Goal: Task Accomplishment & Management: Manage account settings

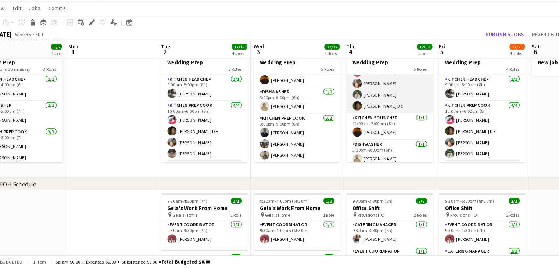
click at [371, 133] on app-card-role "Kitchen Sous Chef 1/1 11:00am-7:00pm (8h) Timothy Lampitoc" at bounding box center [381, 133] width 82 height 25
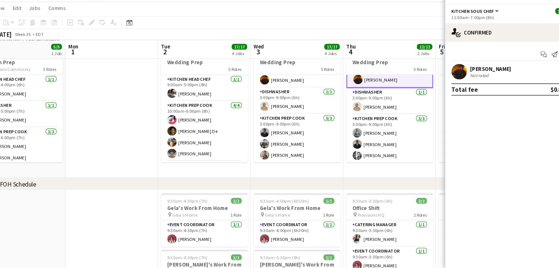
click at [346, 181] on app-date-cell "9:00am-9:00pm (12h) 10/10 Wedding Prep 5 Roles Kitchen Head Chef 1/1 9:00am-5:0…" at bounding box center [381, 119] width 88 height 126
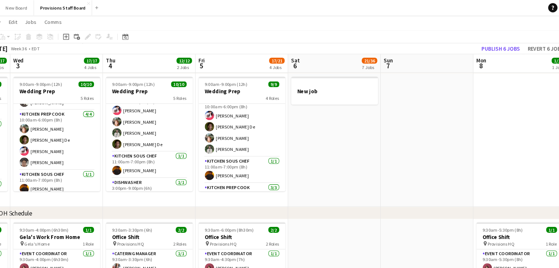
scroll to position [0, 234]
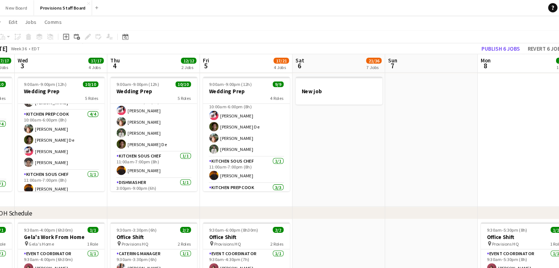
drag, startPoint x: 224, startPoint y: 158, endPoint x: 228, endPoint y: 106, distance: 51.2
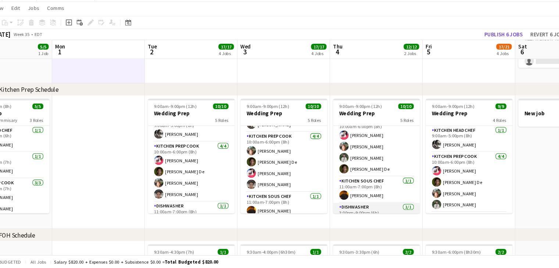
scroll to position [95, 0]
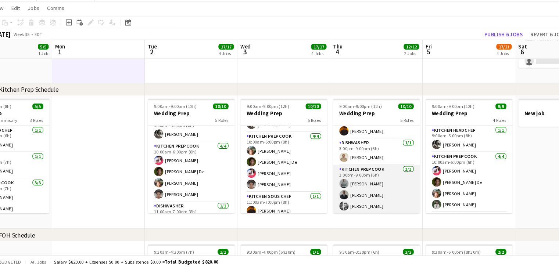
click at [371, 176] on app-card-role "Kitchen Prep Cook 3/3 3:00pm-9:00pm (6h) Dev Patel Kumbukani Phiri Evan Sheldon" at bounding box center [370, 193] width 82 height 46
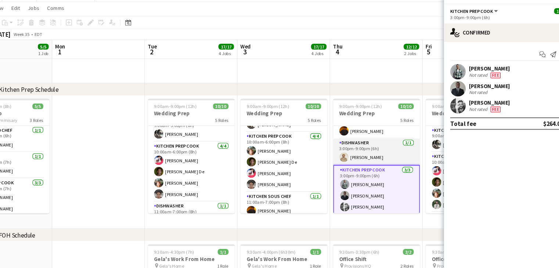
scroll to position [0, 0]
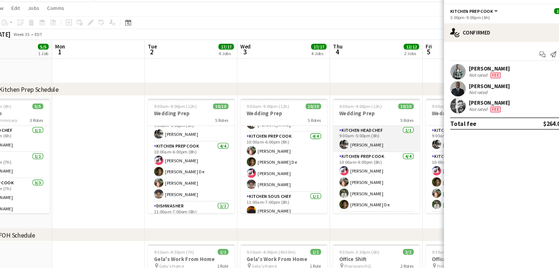
click at [357, 145] on app-card-role "Kitchen Head Chef 1/1 9:00am-5:00pm (8h) Dustin Gallagher" at bounding box center [370, 145] width 82 height 25
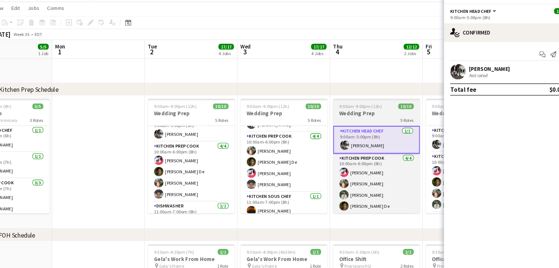
click at [360, 127] on div "5 Roles" at bounding box center [370, 127] width 82 height 6
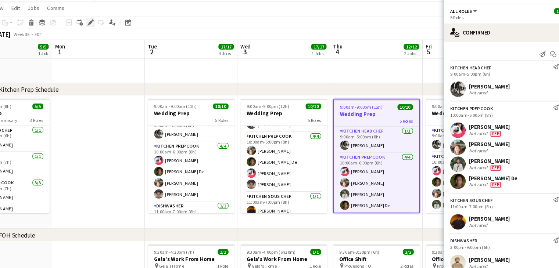
click at [97, 35] on icon "Edit" at bounding box center [99, 35] width 6 height 6
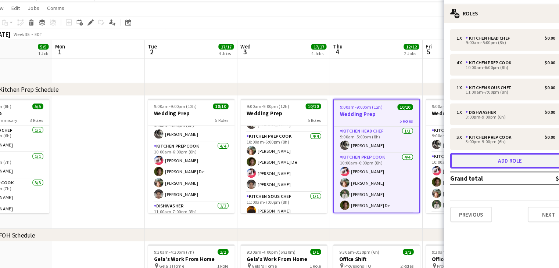
click at [486, 164] on button "Add role" at bounding box center [496, 166] width 113 height 15
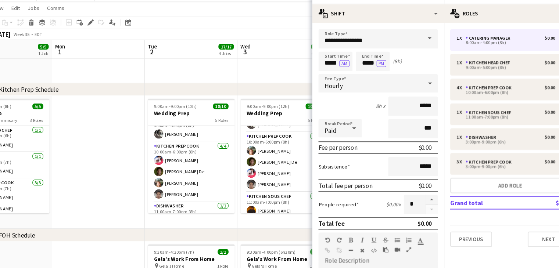
click at [416, 48] on span at bounding box center [419, 50] width 15 height 18
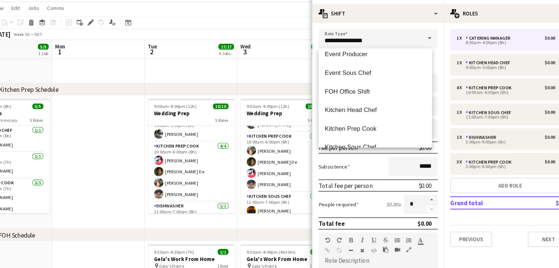
scroll to position [176, 0]
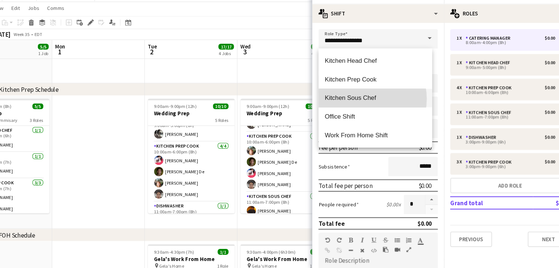
click at [355, 107] on span "Kitchen Sous Chef" at bounding box center [369, 106] width 96 height 7
type input "**********"
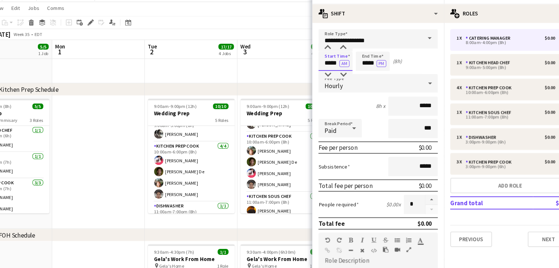
click at [326, 73] on input "*****" at bounding box center [331, 71] width 32 height 18
type input "*****"
click at [363, 72] on input "*****" at bounding box center [366, 71] width 32 height 18
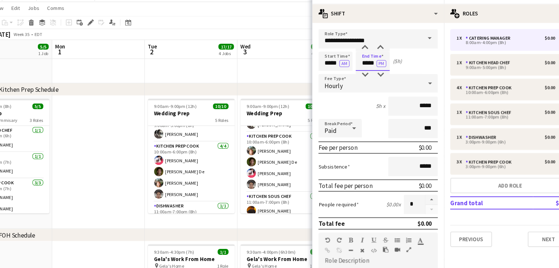
click at [363, 72] on input "*****" at bounding box center [366, 71] width 32 height 18
type input "*****"
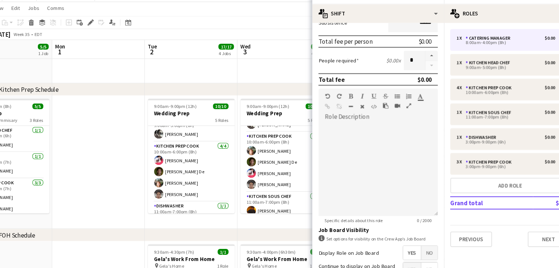
scroll to position [206, 0]
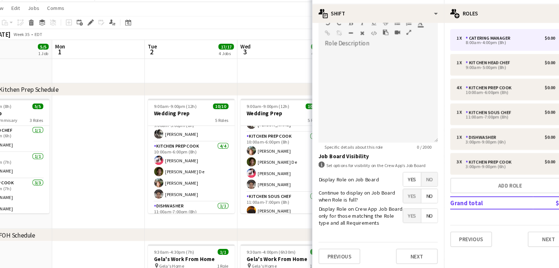
type input "*****"
click at [281, 231] on div "chevron-right FOH Schedule" at bounding box center [279, 237] width 559 height 12
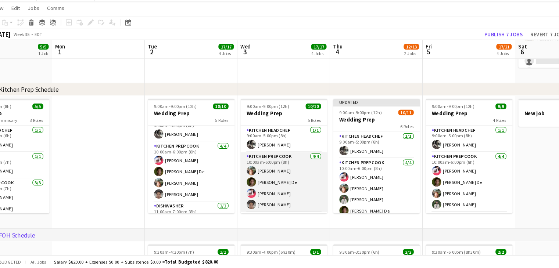
scroll to position [95, 0]
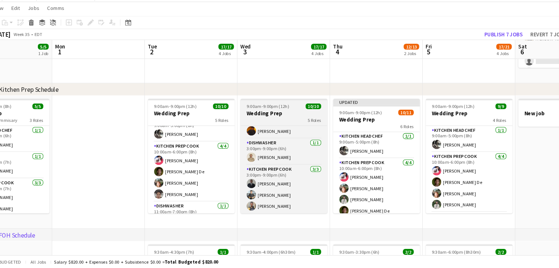
click at [274, 124] on div "5 Roles" at bounding box center [282, 127] width 82 height 6
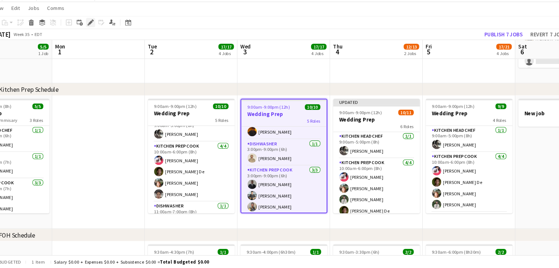
click at [100, 32] on icon "Edit" at bounding box center [99, 35] width 6 height 6
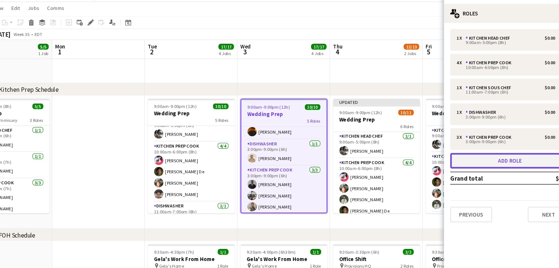
click at [480, 164] on button "Add role" at bounding box center [496, 166] width 113 height 15
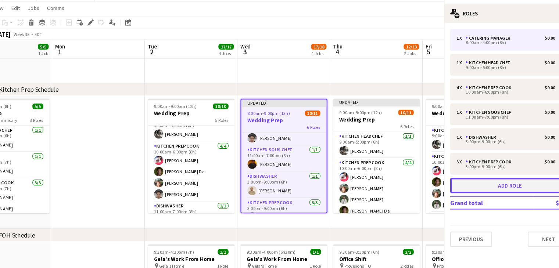
scroll to position [120, 0]
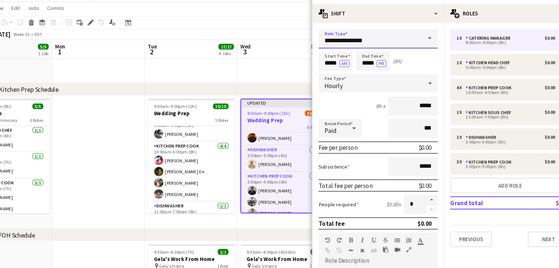
click at [349, 56] on input "**********" at bounding box center [371, 50] width 113 height 18
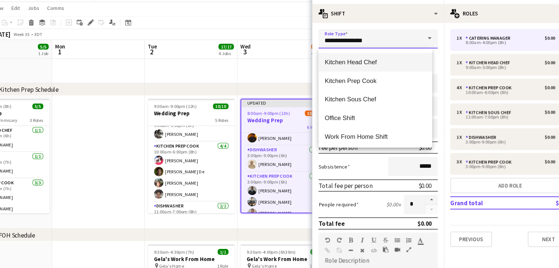
scroll to position [176, 0]
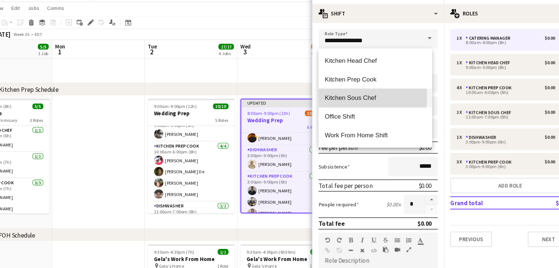
click at [350, 105] on span "Kitchen Sous Chef" at bounding box center [369, 106] width 96 height 7
type input "**********"
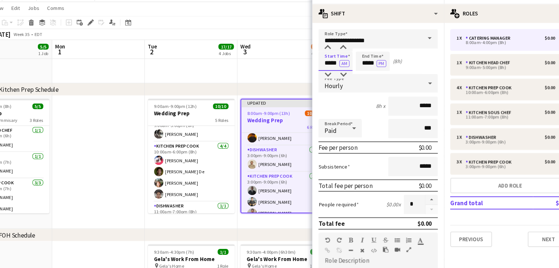
click at [325, 74] on input "*****" at bounding box center [331, 71] width 32 height 18
type input "*****"
click at [360, 73] on input "*****" at bounding box center [366, 71] width 32 height 18
type input "*****"
click at [301, 232] on div "chevron-right FOH Schedule" at bounding box center [279, 237] width 559 height 12
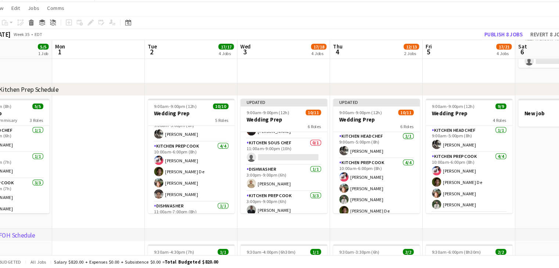
scroll to position [103, 0]
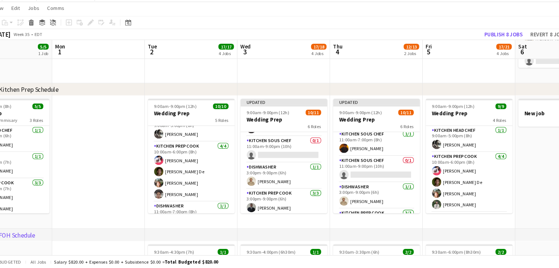
click at [358, 160] on app-card-role "Kitchen Sous Chef 1/1 11:00am-7:00pm (8h) Timothy Lampitoc" at bounding box center [370, 149] width 82 height 25
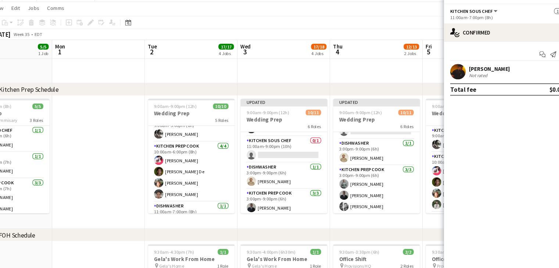
click at [334, 229] on app-date-cell "Updated 9:00am-9:00pm (12h) 10/11 Wedding Prep 6 Roles Kitchen Head Chef 1/1 9:…" at bounding box center [370, 167] width 88 height 126
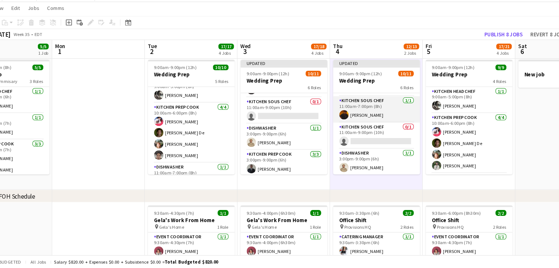
scroll to position [82, 0]
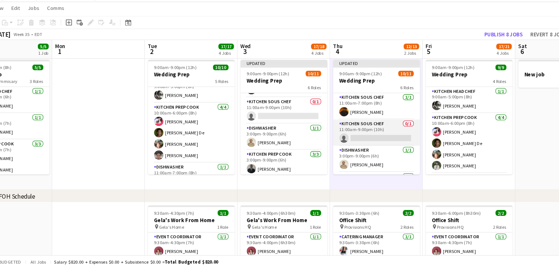
click at [355, 141] on app-card-role "Kitchen Sous Chef 0/1 11:00am-9:00pm (10h) single-neutral-actions" at bounding box center [370, 139] width 82 height 25
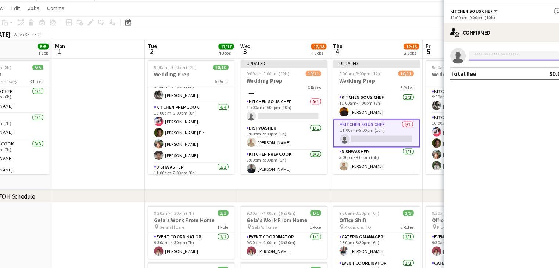
click at [470, 69] on input at bounding box center [499, 66] width 85 height 9
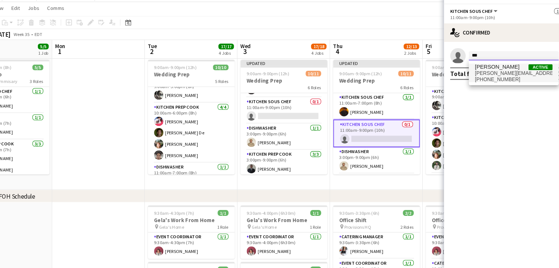
type input "***"
click at [474, 80] on span "[PERSON_NAME][EMAIL_ADDRESS][DOMAIN_NAME]" at bounding box center [499, 83] width 73 height 6
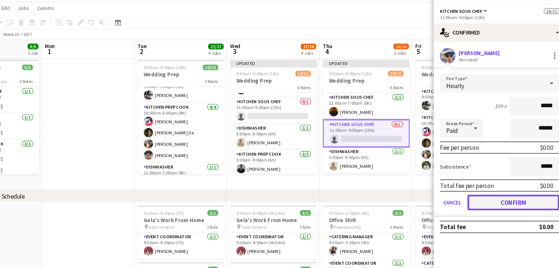
click at [483, 207] on button "Confirm" at bounding box center [509, 205] width 87 height 15
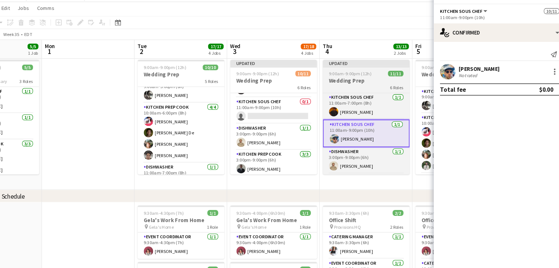
click at [343, 86] on span "9:00am-9:00pm (12h)" at bounding box center [355, 84] width 40 height 6
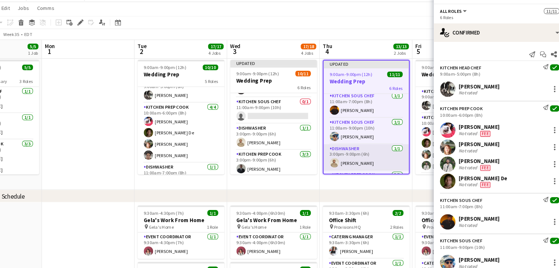
scroll to position [127, 0]
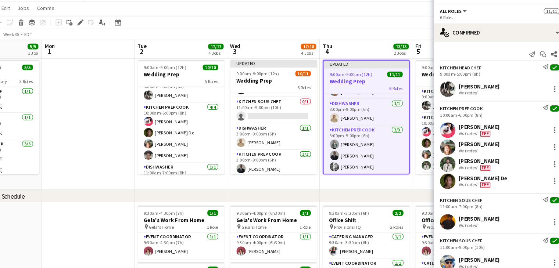
click at [376, 189] on app-date-cell "Updated 9:00am-9:00pm (12h) 11/11 Wedding Prep 6 Roles Kitchen Head Chef 1/1 9:…" at bounding box center [370, 131] width 88 height 126
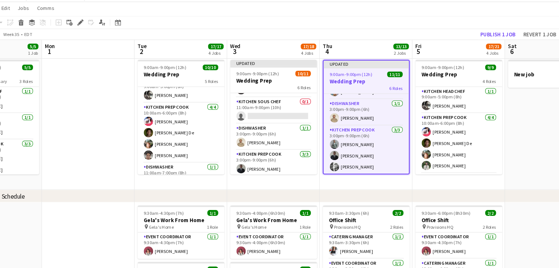
scroll to position [126, 0]
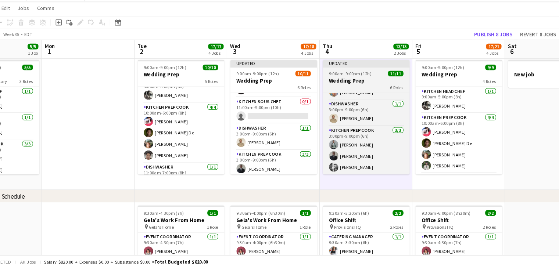
click at [351, 85] on span "9:00am-9:00pm (12h)" at bounding box center [355, 84] width 40 height 6
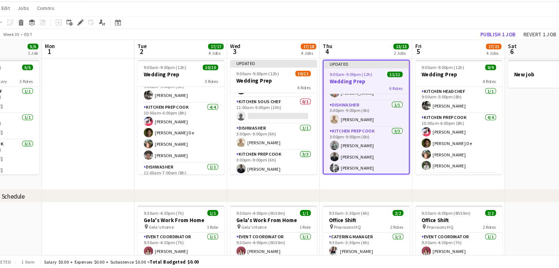
scroll to position [127, 0]
click at [497, 43] on button "Publish 1 job" at bounding box center [494, 46] width 39 height 10
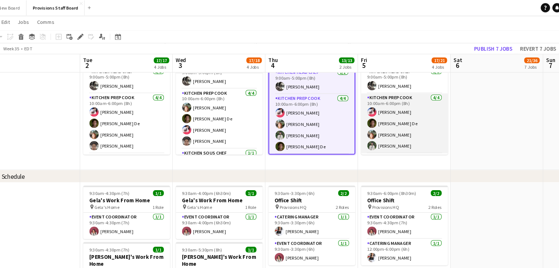
scroll to position [70, 0]
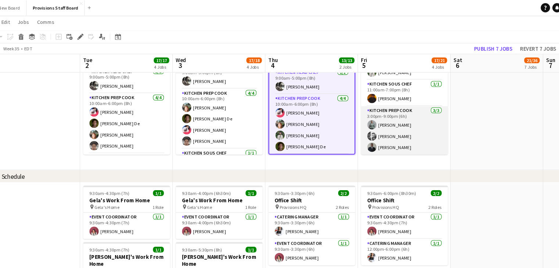
click at [417, 120] on app-card-role "Kitchen Prep Cook 3/3 3:00pm-9:00pm (6h) Dev Patel Evan Sheldon Kumbukani Phiri" at bounding box center [406, 124] width 82 height 46
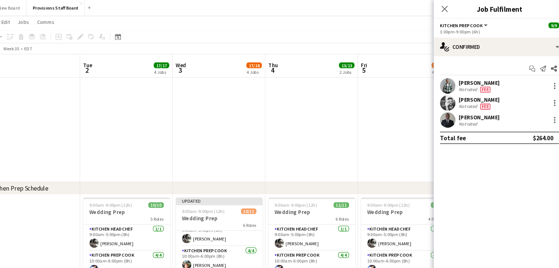
scroll to position [482, 0]
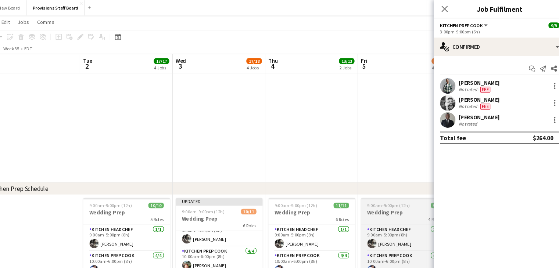
click at [408, 206] on div "4 Roles" at bounding box center [406, 208] width 82 height 6
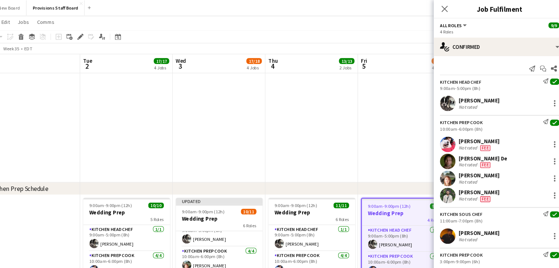
click at [408, 206] on div "4 Roles" at bounding box center [405, 209] width 81 height 6
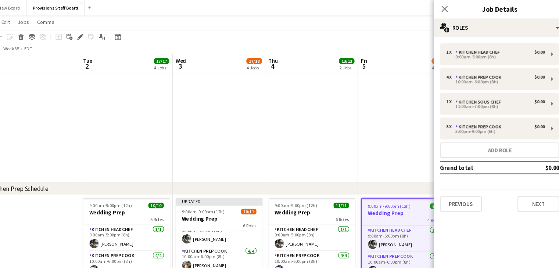
click at [408, 206] on div "4 Roles" at bounding box center [405, 209] width 81 height 6
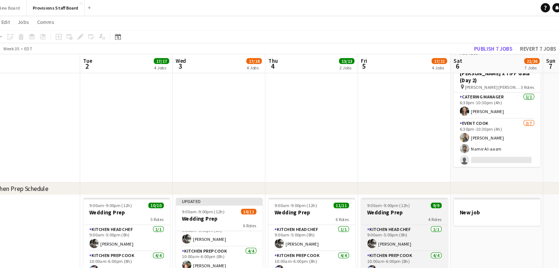
click at [408, 206] on div "4 Roles" at bounding box center [406, 208] width 82 height 6
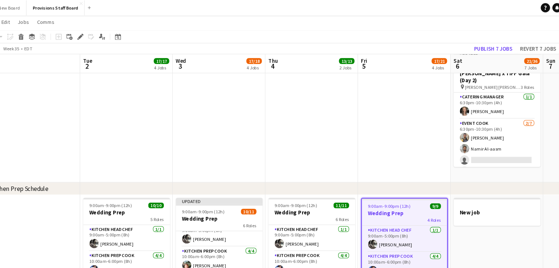
click at [408, 206] on div "4 Roles" at bounding box center [405, 209] width 81 height 6
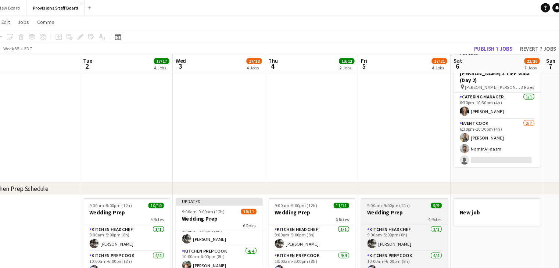
click at [408, 206] on div "4 Roles" at bounding box center [406, 208] width 82 height 6
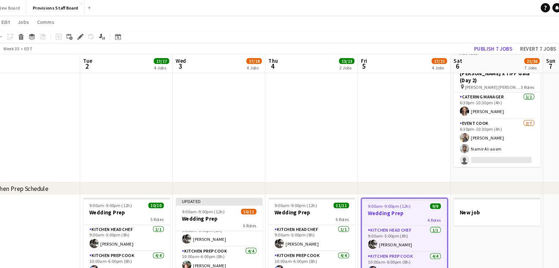
click at [408, 206] on div "4 Roles" at bounding box center [405, 209] width 81 height 6
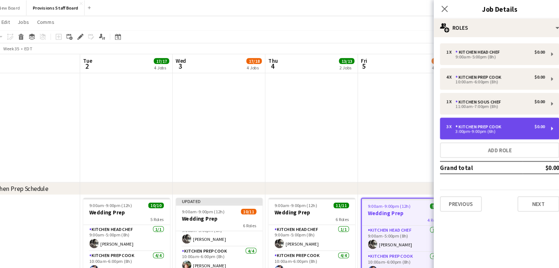
click at [483, 123] on div "3:00pm-9:00pm (6h)" at bounding box center [492, 125] width 94 height 4
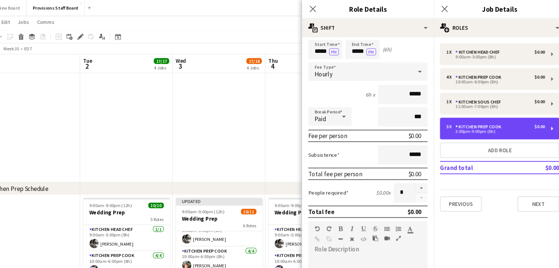
scroll to position [24, 0]
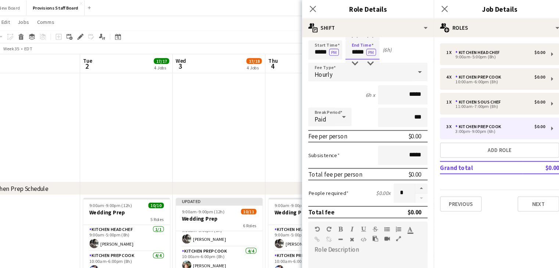
click at [360, 48] on input "*****" at bounding box center [366, 47] width 32 height 18
type input "*****"
click at [416, 178] on button "button" at bounding box center [422, 179] width 12 height 10
type input "*"
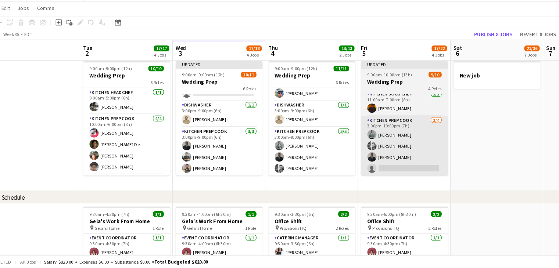
scroll to position [601, 0]
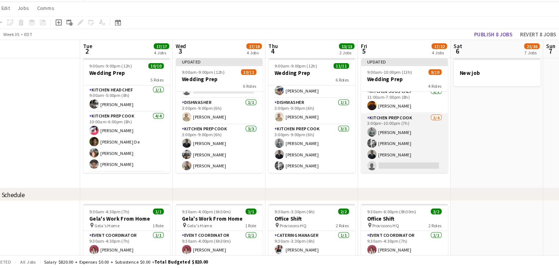
click at [391, 172] on app-card-role "Kitchen Prep Cook 3/4 3:00pm-10:00pm (7h) Dev Patel Evan Sheldon Kumbukani Phir…" at bounding box center [406, 149] width 82 height 57
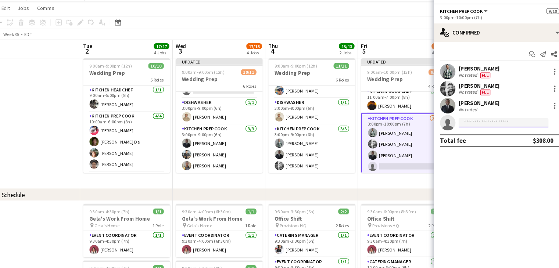
click at [469, 131] on input at bounding box center [499, 130] width 85 height 9
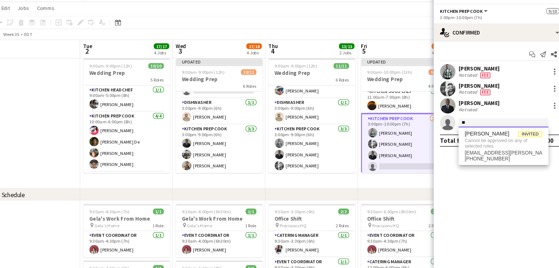
type input "*"
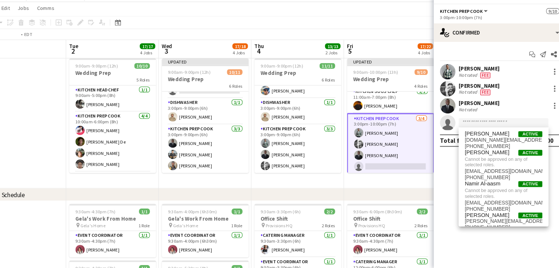
drag, startPoint x: 409, startPoint y: 181, endPoint x: 395, endPoint y: 188, distance: 15.4
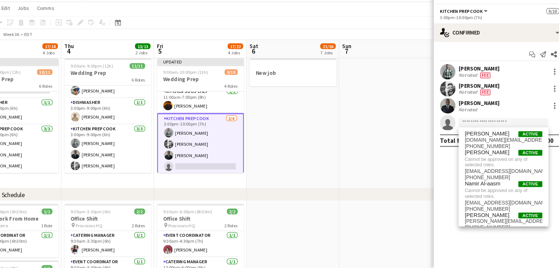
scroll to position [0, 272]
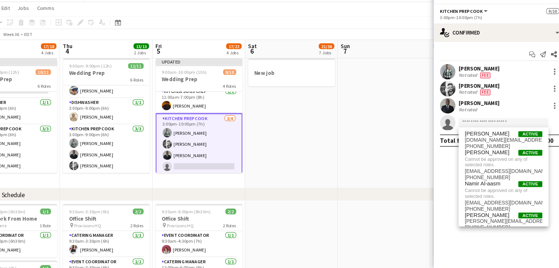
click at [279, 184] on app-date-cell "New job" at bounding box center [299, 129] width 88 height 126
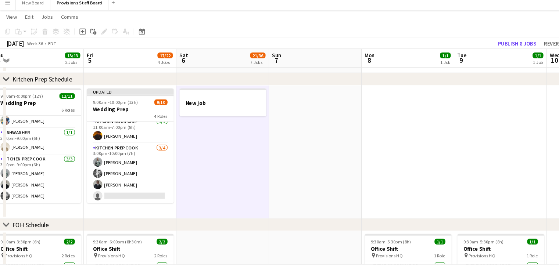
scroll to position [581, 0]
click at [9, 7] on app-icon "Menu" at bounding box center [7, 7] width 6 height 6
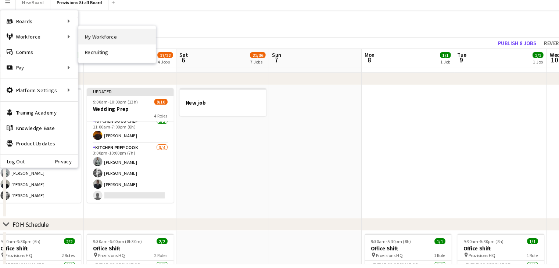
click at [93, 40] on link "My Workforce" at bounding box center [110, 40] width 73 height 15
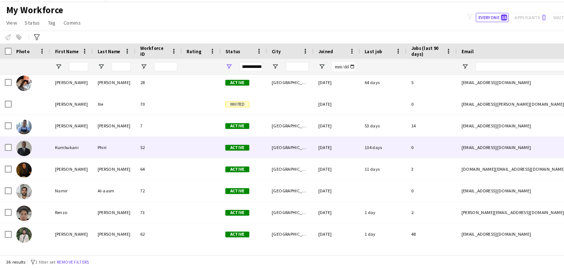
scroll to position [417, 0]
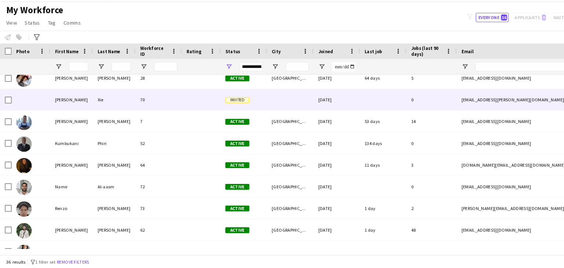
click at [228, 105] on div "Invited" at bounding box center [231, 108] width 44 height 20
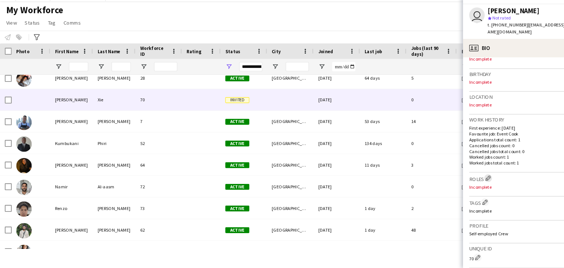
click at [463, 180] on app-icon "Edit crew company roles" at bounding box center [463, 182] width 5 height 5
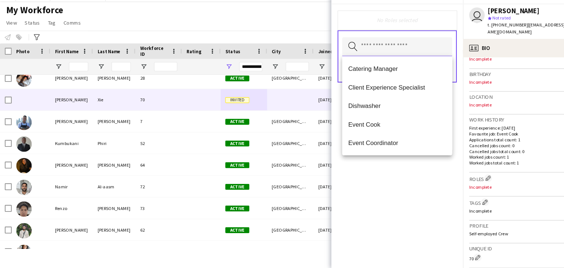
click at [379, 62] on input "text" at bounding box center [377, 58] width 104 height 18
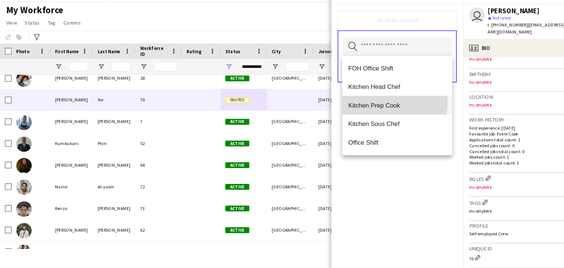
click at [357, 110] on span "Kitchen Prep Cook" at bounding box center [377, 113] width 93 height 7
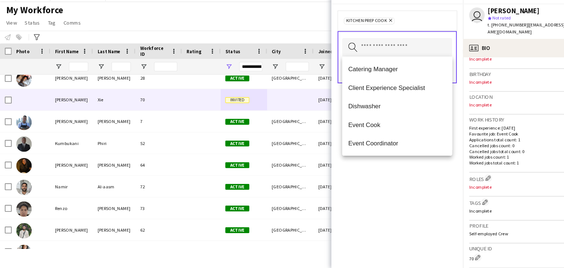
click at [365, 184] on div "Kitchen Prep Cook Remove Search by role type Save" at bounding box center [376, 143] width 125 height 250
click at [385, 58] on input "text" at bounding box center [377, 59] width 104 height 18
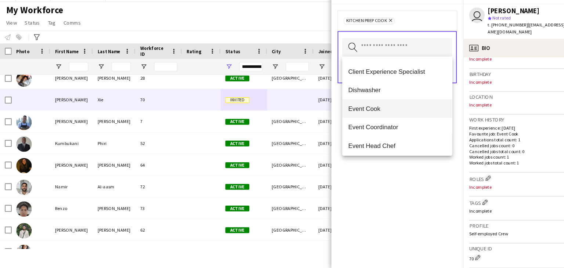
click at [357, 113] on span "Event Cook" at bounding box center [377, 116] width 93 height 7
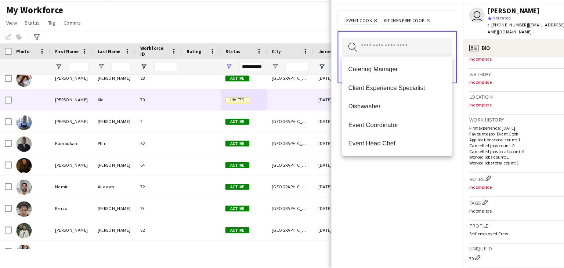
click at [373, 187] on div "Event Cook Remove Kitchen Prep Cook Remove Search by role type Save" at bounding box center [376, 143] width 125 height 250
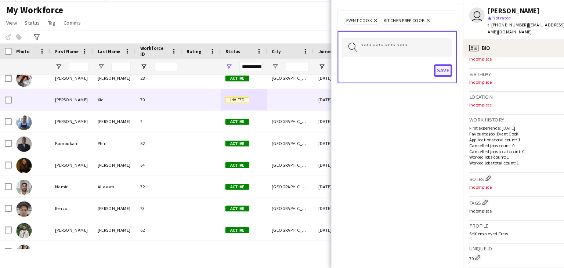
click at [419, 76] on button "Save" at bounding box center [420, 81] width 17 height 12
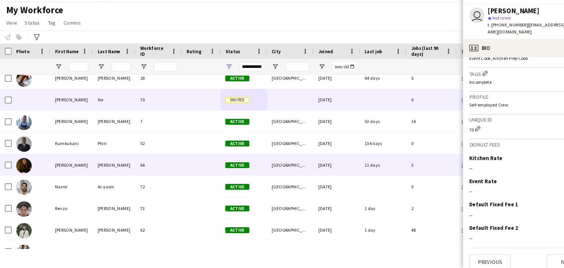
scroll to position [392, 0]
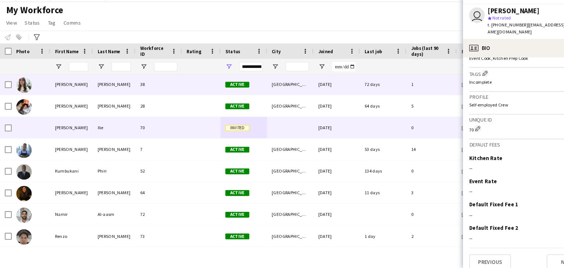
click at [182, 98] on div at bounding box center [191, 93] width 37 height 20
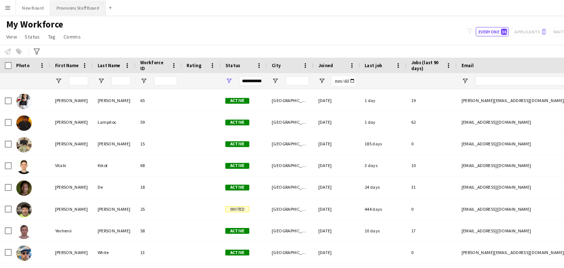
click at [61, 3] on button "Provisions Staff Board Close" at bounding box center [74, 7] width 53 height 14
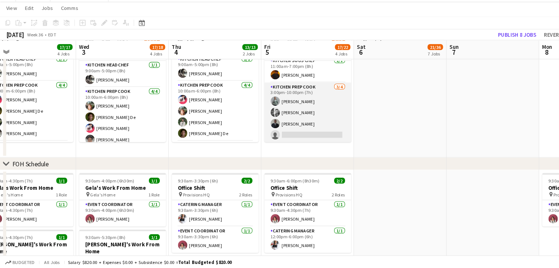
click at [272, 137] on app-card-role "Kitchen Prep Cook 3/4 3:00pm-10:00pm (7h) Dev Patel Evan Sheldon Kumbukani Phir…" at bounding box center [291, 119] width 82 height 57
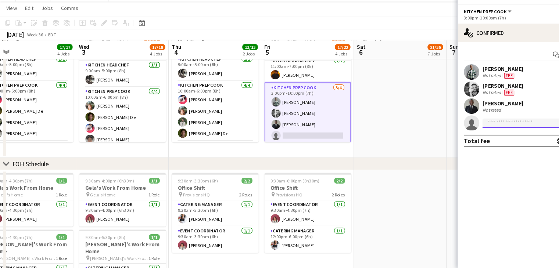
click at [468, 129] on input at bounding box center [499, 130] width 85 height 9
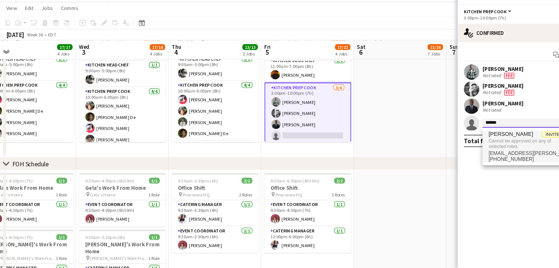
type input "******"
click at [483, 146] on span "Cannot be approved on any of selected roles." at bounding box center [499, 150] width 73 height 12
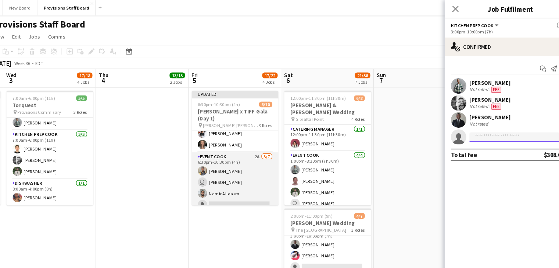
scroll to position [14, 0]
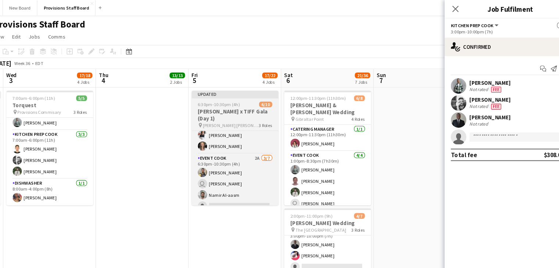
click at [227, 104] on h3 "Rogers x TIFF Gala (Day 1)" at bounding box center [235, 108] width 82 height 13
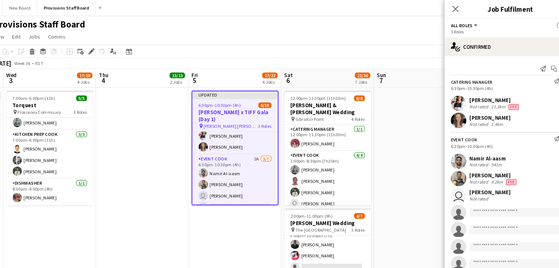
click at [317, 29] on app-page-menu "View Day view expanded Day view collapsed Month view Date picker Jump to today …" at bounding box center [279, 36] width 559 height 14
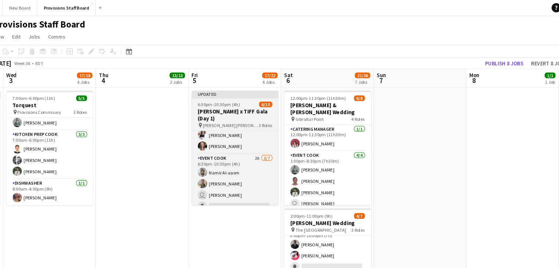
click at [239, 100] on div "6:30pm-10:30pm (4h) 6/10" at bounding box center [235, 99] width 82 height 6
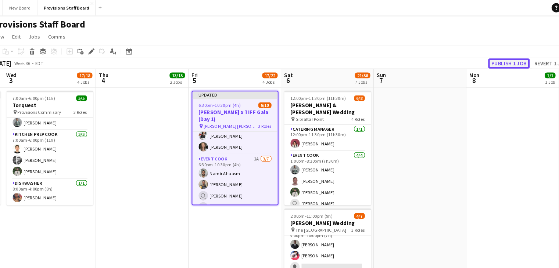
click at [503, 57] on button "Publish 1 job" at bounding box center [494, 60] width 39 height 10
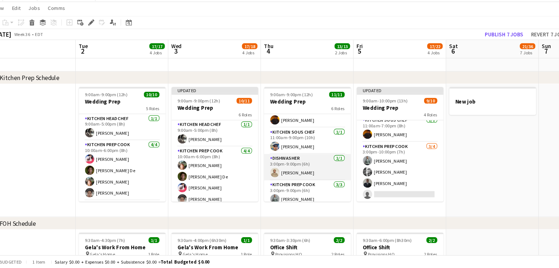
scroll to position [120, 0]
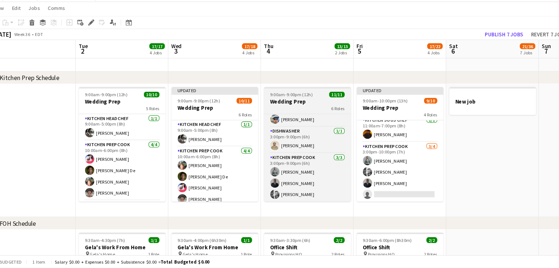
click at [285, 109] on h3 "Wedding Prep" at bounding box center [304, 110] width 82 height 7
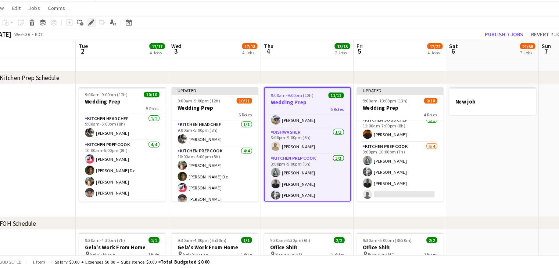
click at [99, 35] on icon at bounding box center [99, 35] width 4 height 4
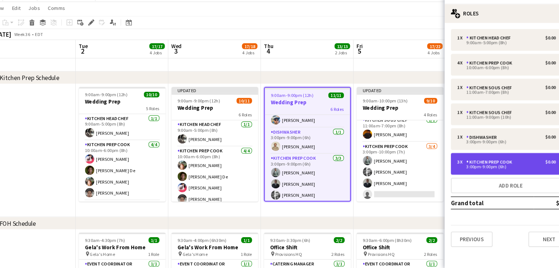
click at [497, 172] on div "3:00pm-9:00pm (6h)" at bounding box center [492, 172] width 94 height 4
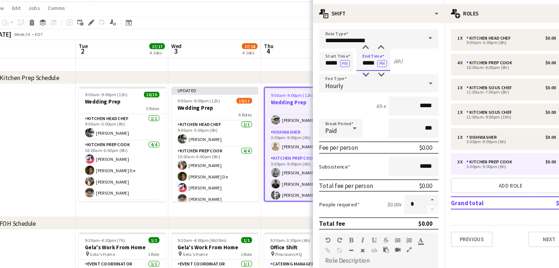
click at [360, 75] on input "*****" at bounding box center [366, 71] width 32 height 18
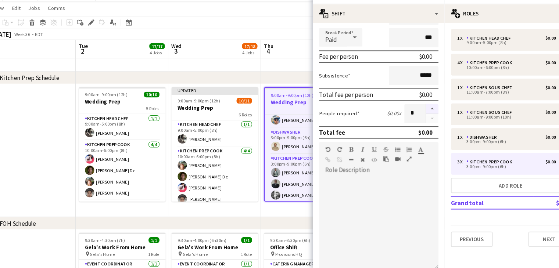
type input "*****"
click at [416, 116] on button "button" at bounding box center [422, 117] width 12 height 10
type input "*"
click at [246, 215] on app-date-cell "Updated 9:00am-9:00pm (12h) 10/11 Wedding Prep 6 Roles Kitchen Head Chef 1/1 9:…" at bounding box center [216, 156] width 88 height 126
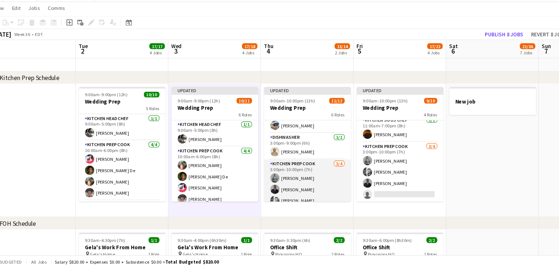
scroll to position [136, 0]
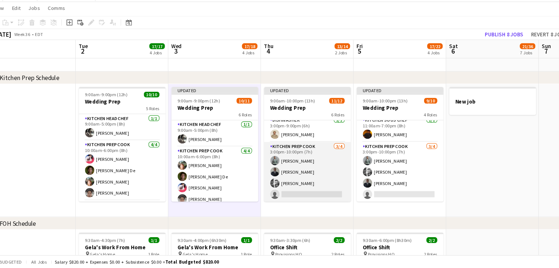
click at [307, 197] on app-card-role "Kitchen Prep Cook 3/4 3:00pm-10:00pm (7h) Dev Patel Kumbukani Phiri Evan Sheldo…" at bounding box center [304, 176] width 82 height 57
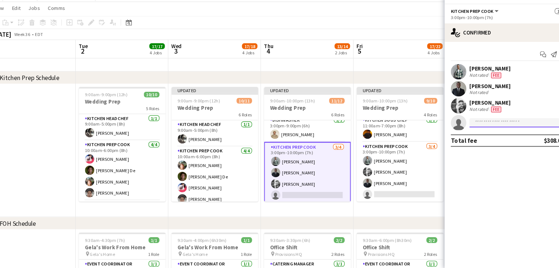
click at [474, 132] on input at bounding box center [499, 130] width 85 height 9
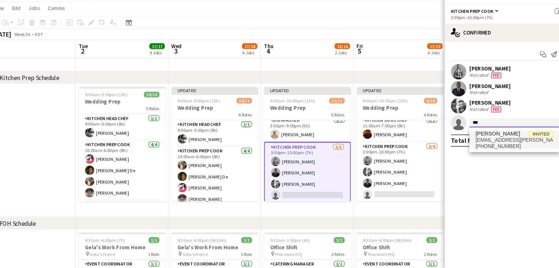
type input "***"
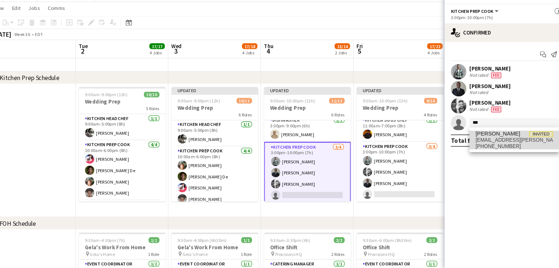
click at [474, 140] on span "Kelvin Xie" at bounding box center [484, 140] width 42 height 6
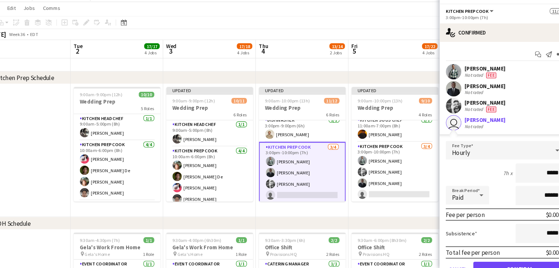
scroll to position [35, 0]
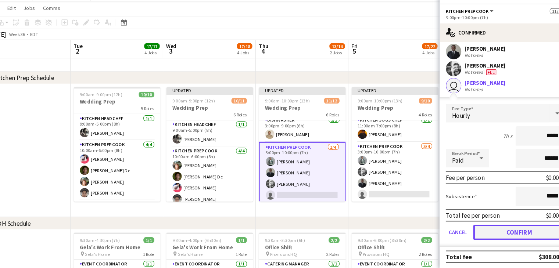
click at [493, 235] on button "Confirm" at bounding box center [509, 234] width 87 height 15
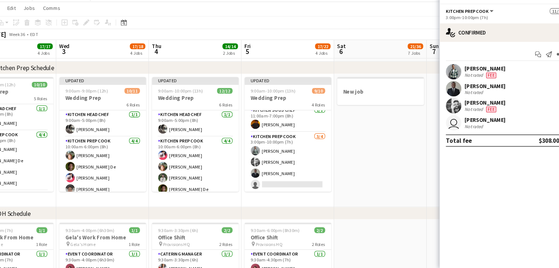
scroll to position [584, 0]
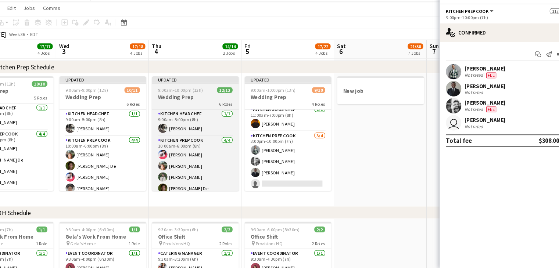
click at [206, 105] on h3 "Wedding Prep" at bounding box center [202, 105] width 82 height 7
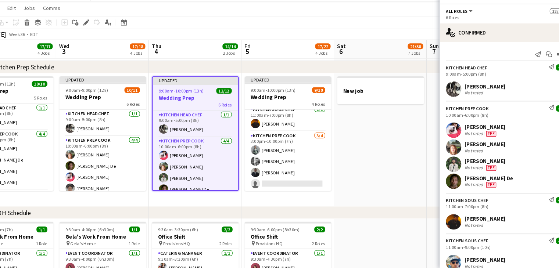
click at [202, 106] on h3 "Wedding Prep" at bounding box center [202, 106] width 81 height 7
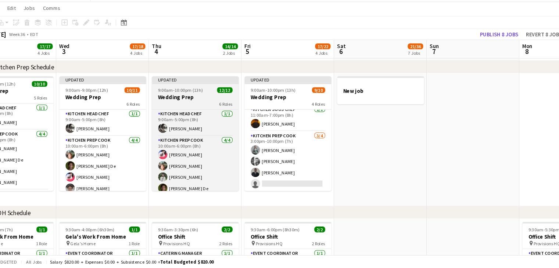
click at [202, 106] on h3 "Wedding Prep" at bounding box center [202, 105] width 82 height 7
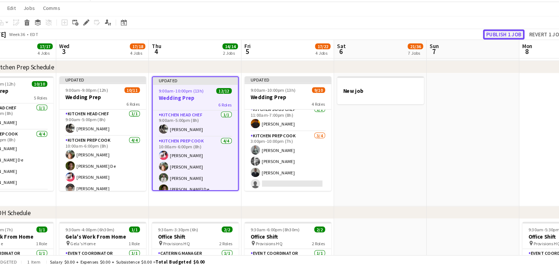
click at [494, 44] on button "Publish 1 job" at bounding box center [494, 46] width 39 height 10
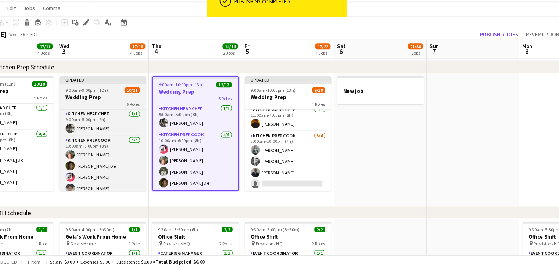
click at [100, 99] on span "9:00am-9:00pm (12h)" at bounding box center [99, 99] width 40 height 6
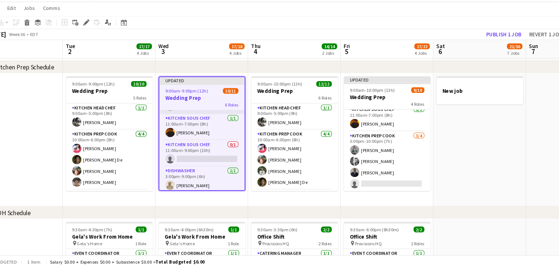
scroll to position [0, 184]
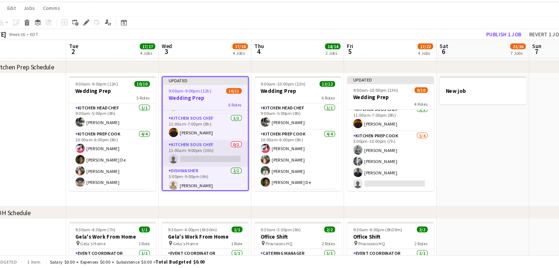
click at [199, 151] on app-card-role "Kitchen Sous Chef 0/1 11:00am-9:00pm (10h) single-neutral-actions" at bounding box center [211, 159] width 81 height 25
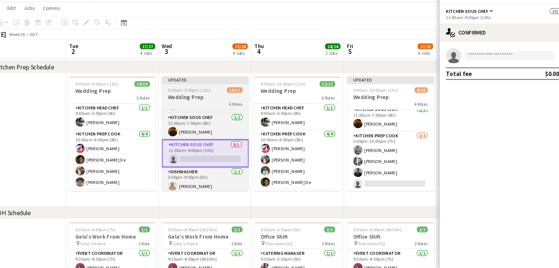
click at [194, 104] on h3 "Wedding Prep" at bounding box center [211, 105] width 82 height 7
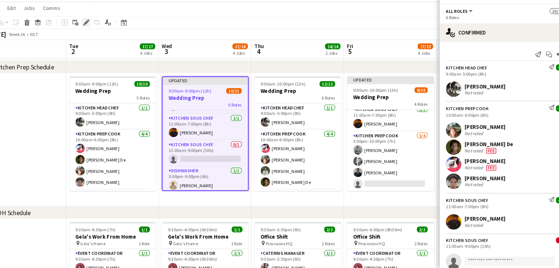
click at [98, 34] on icon at bounding box center [99, 35] width 4 height 4
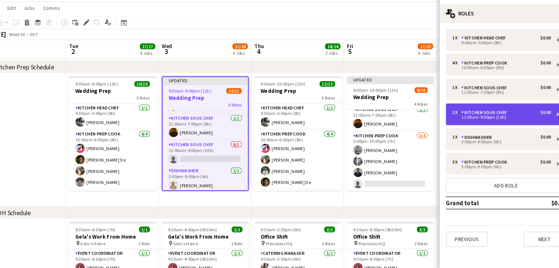
click at [501, 122] on div "1 x Kitchen Sous Chef $0.00" at bounding box center [492, 120] width 94 height 5
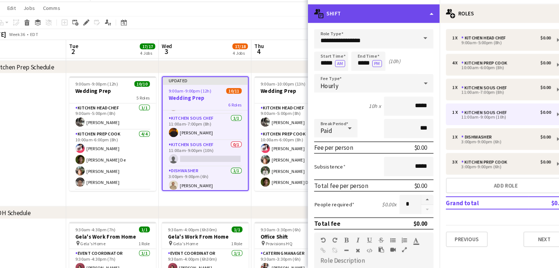
click at [321, 29] on icon at bounding box center [320, 29] width 1 height 1
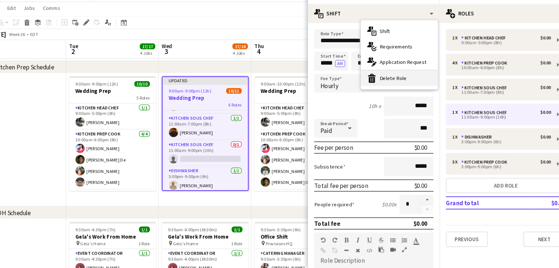
click at [387, 87] on div "bin-2 Delete Role" at bounding box center [395, 87] width 73 height 15
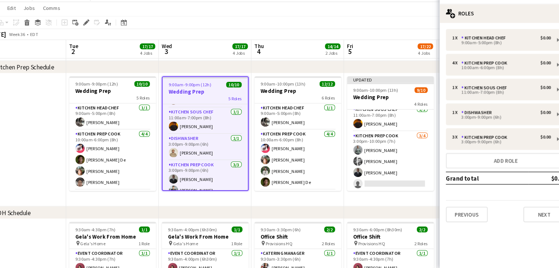
click at [366, 31] on app-toolbar "Copy Paste Paste Ctrl+V Paste with crew Ctrl+Shift+V Paste linked Job Delete Gr…" at bounding box center [279, 35] width 559 height 12
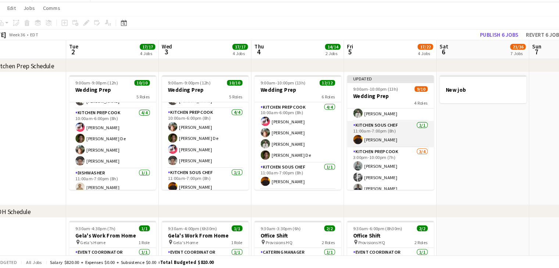
scroll to position [86, 0]
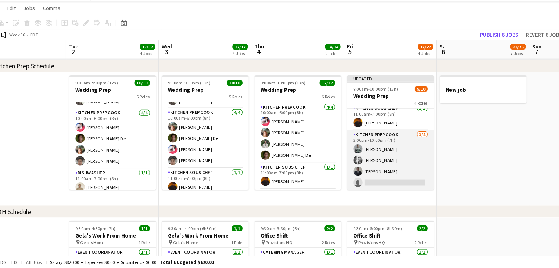
click at [380, 187] on app-card-role "Kitchen Prep Cook 3/4 3:00pm-10:00pm (7h) Dev Patel Evan Sheldon Kumbukani Phir…" at bounding box center [387, 165] width 82 height 57
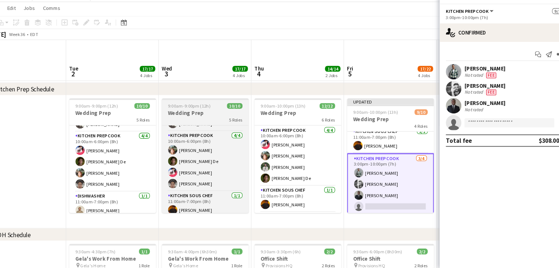
scroll to position [586, 0]
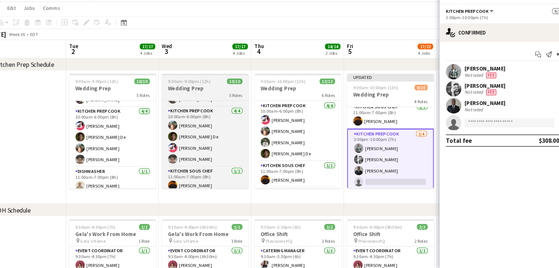
click at [212, 96] on h3 "Wedding Prep" at bounding box center [211, 97] width 82 height 7
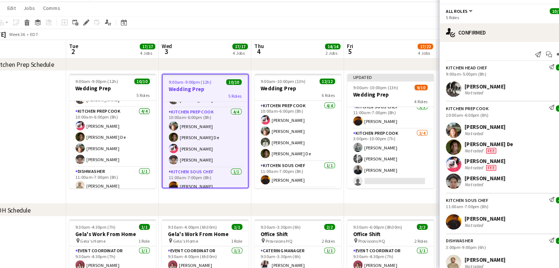
click at [212, 96] on h3 "Wedding Prep" at bounding box center [211, 98] width 81 height 7
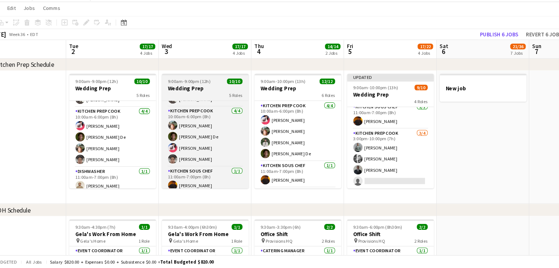
click at [220, 93] on div "9:00am-9:00pm (12h) 10/10" at bounding box center [211, 91] width 82 height 6
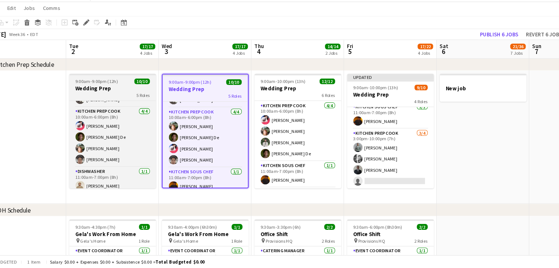
click at [137, 99] on h3 "Wedding Prep" at bounding box center [124, 97] width 82 height 7
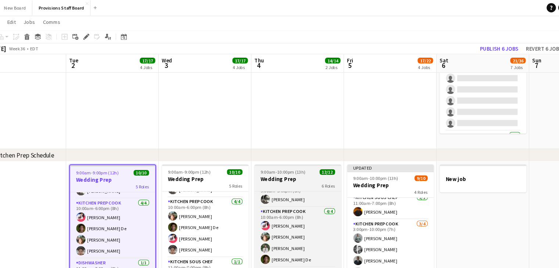
scroll to position [0, 0]
click at [291, 165] on span "9:00am-10:00pm (13h)" at bounding box center [285, 163] width 43 height 6
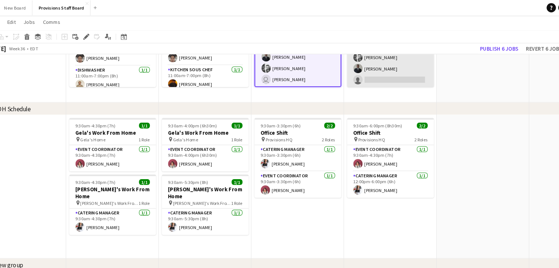
scroll to position [651, 0]
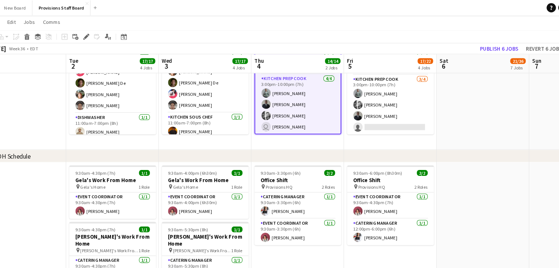
click at [391, 133] on app-date-cell "Updated 9:00am-10:00pm (13h) 9/10 Wedding Prep 4 Roles Kitchen Head Chef 1/1 9:…" at bounding box center [387, 79] width 88 height 126
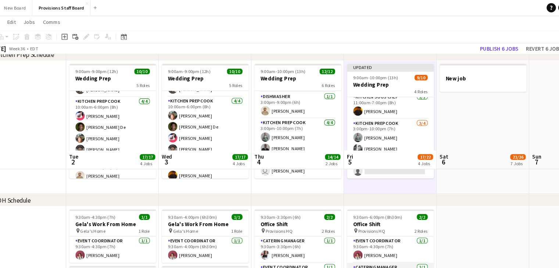
scroll to position [609, 0]
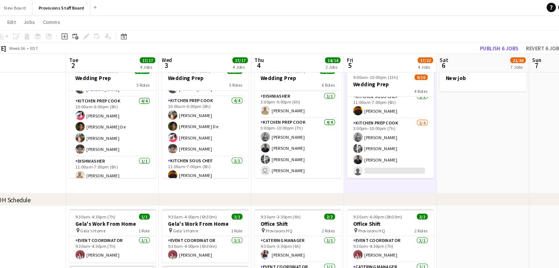
click at [382, 178] on app-date-cell "Updated 9:00am-10:00pm (13h) 9/10 Wedding Prep 4 Roles Kitchen Head Chef 1/1 9:…" at bounding box center [387, 121] width 88 height 126
click at [80, 35] on icon at bounding box center [78, 35] width 6 height 6
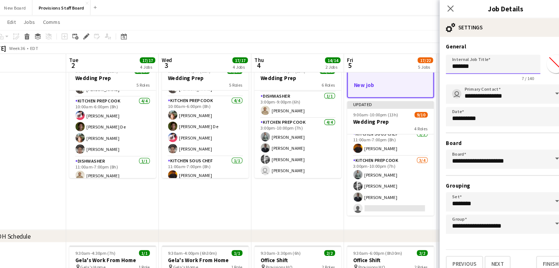
click at [466, 62] on input "*******" at bounding box center [485, 61] width 90 height 18
type input "*"
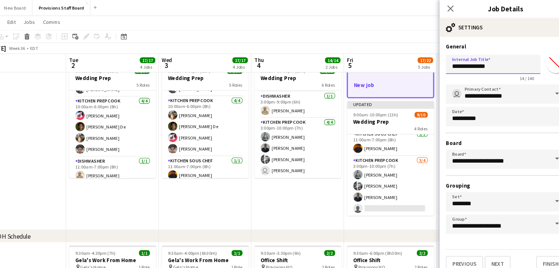
type input "**********"
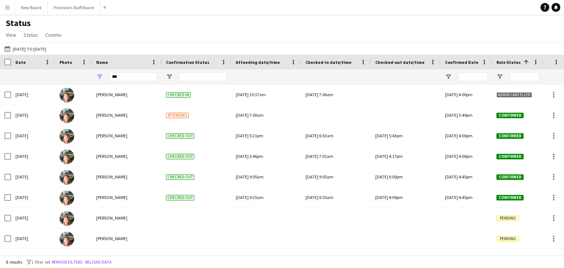
click at [6, 8] on app-icon "Menu" at bounding box center [7, 7] width 6 height 6
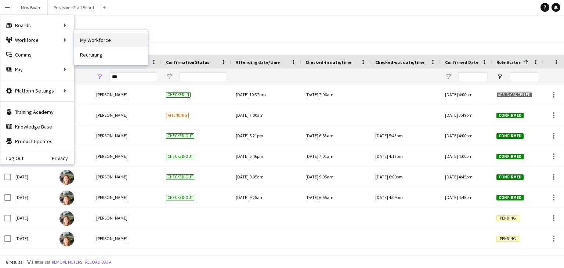
click at [97, 44] on link "My Workforce" at bounding box center [110, 40] width 73 height 15
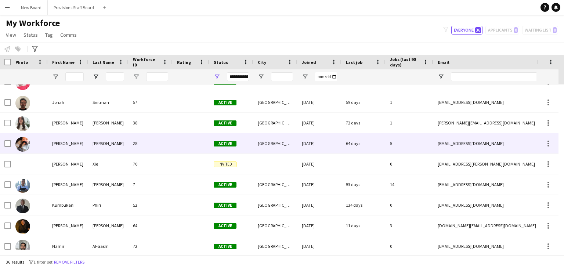
scroll to position [366, 0]
